Goal: Task Accomplishment & Management: Manage account settings

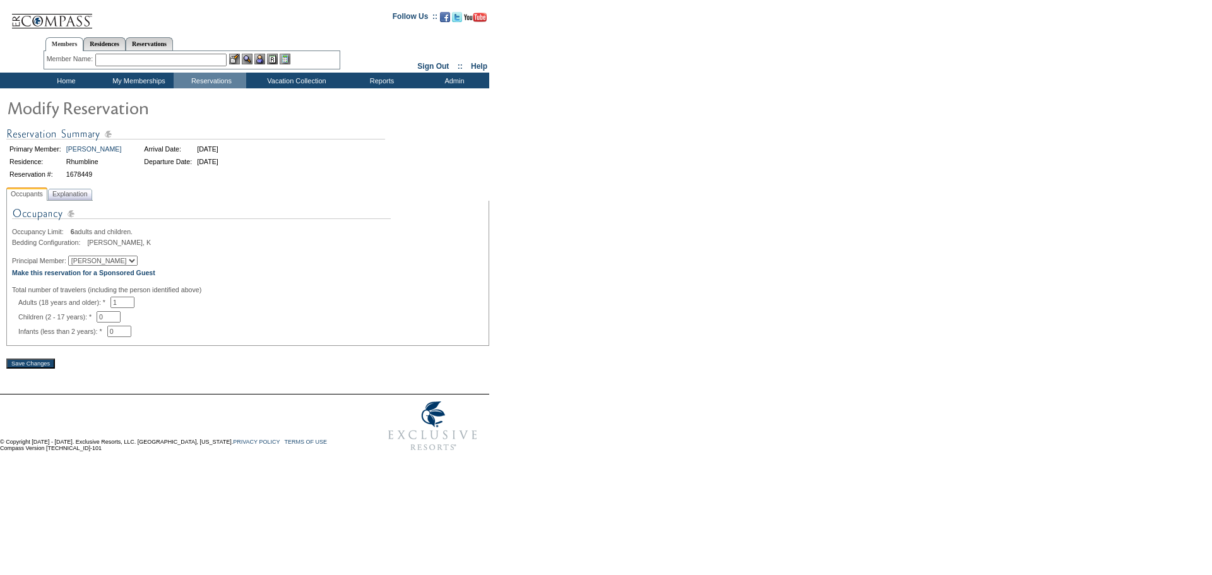
click at [112, 256] on div at bounding box center [248, 252] width 472 height 6
click at [116, 263] on select "[PERSON_NAME] [PERSON_NAME] [PERSON_NAME] [PERSON_NAME] [PERSON_NAME]" at bounding box center [102, 261] width 69 height 10
select select "59794"
click at [75, 259] on select "[PERSON_NAME] [PERSON_NAME] [PERSON_NAME] [PERSON_NAME] [PERSON_NAME]" at bounding box center [102, 261] width 69 height 10
click at [86, 198] on span "Explanation" at bounding box center [70, 193] width 40 height 13
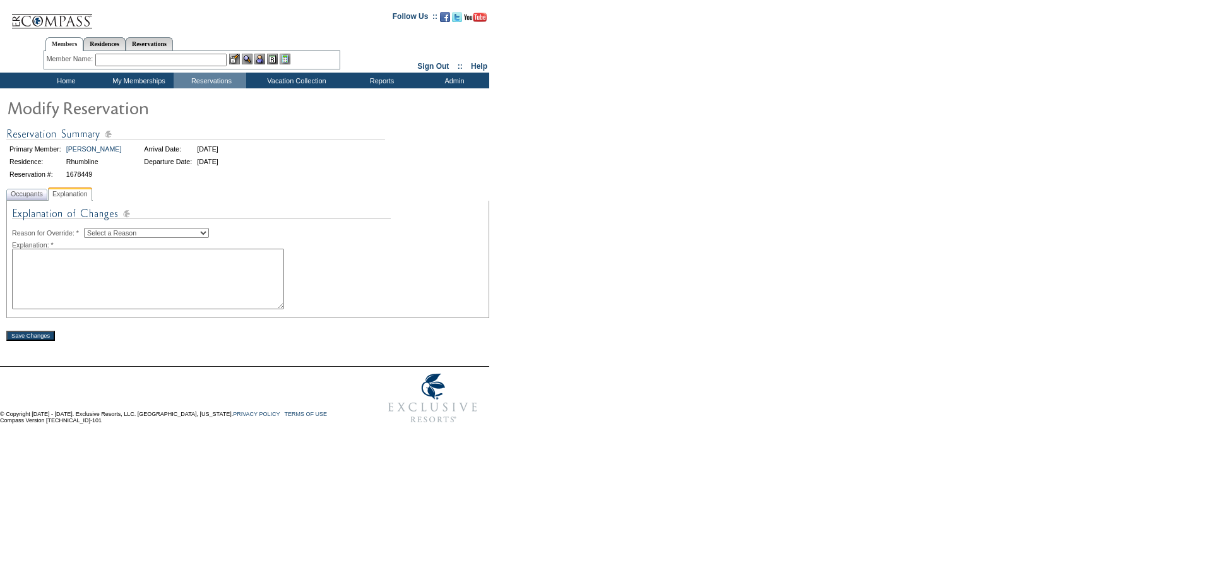
click at [153, 234] on select "Select a Reason Creating Continuous Stay Days Rebooked After Cancellation Editi…" at bounding box center [146, 233] width 125 height 10
select select "1045"
click at [94, 230] on select "Select a Reason Creating Continuous Stay Days Rebooked After Cancellation Editi…" at bounding box center [146, 233] width 125 height 10
click at [203, 282] on textarea at bounding box center [148, 279] width 272 height 61
type textarea "NS"
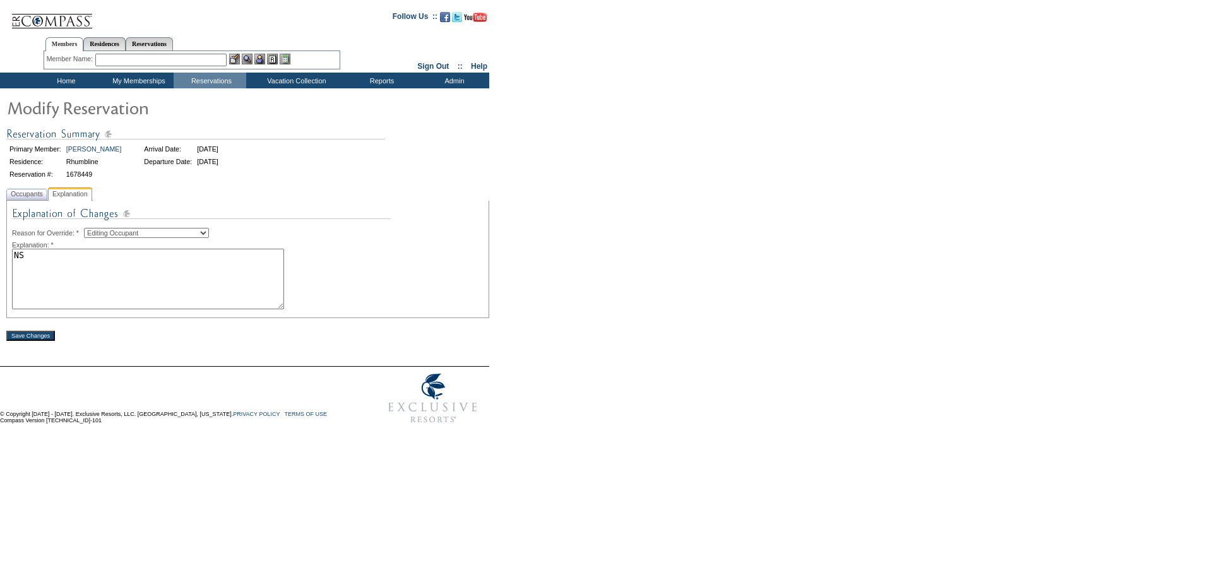
drag, startPoint x: 20, startPoint y: 347, endPoint x: 31, endPoint y: 338, distance: 14.4
click at [29, 340] on form "Follow Us ::" at bounding box center [604, 216] width 1208 height 427
click at [32, 338] on input "Save Changes" at bounding box center [30, 336] width 49 height 10
